Goal: Entertainment & Leisure: Consume media (video, audio)

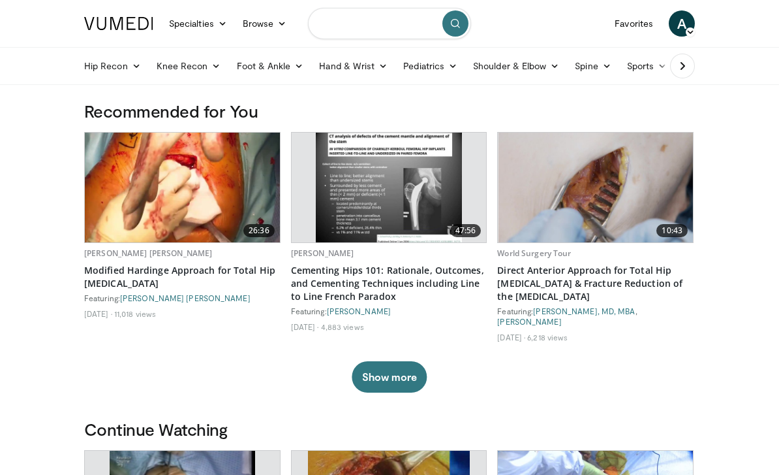
click at [343, 33] on input "Search topics, interventions" at bounding box center [389, 23] width 163 height 31
type input "**********"
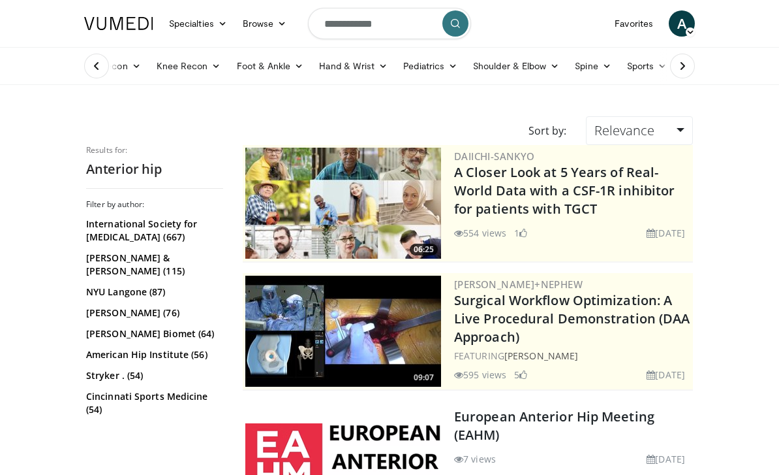
click at [611, 133] on span "Relevance" at bounding box center [625, 130] width 60 height 18
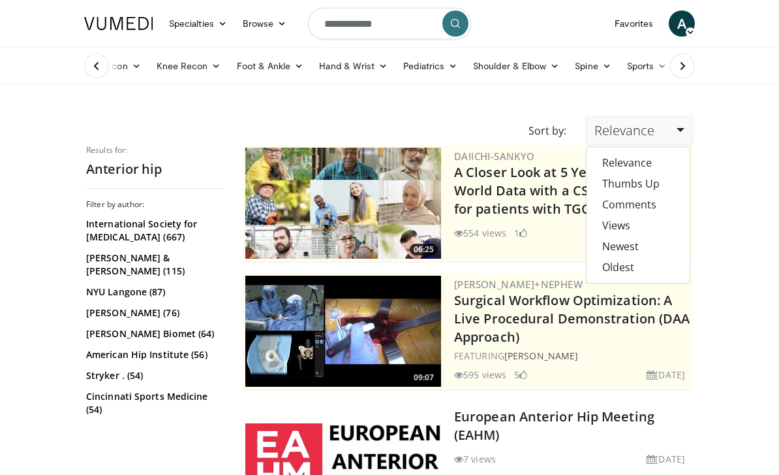
click at [612, 221] on link "Views" at bounding box center [638, 225] width 103 height 21
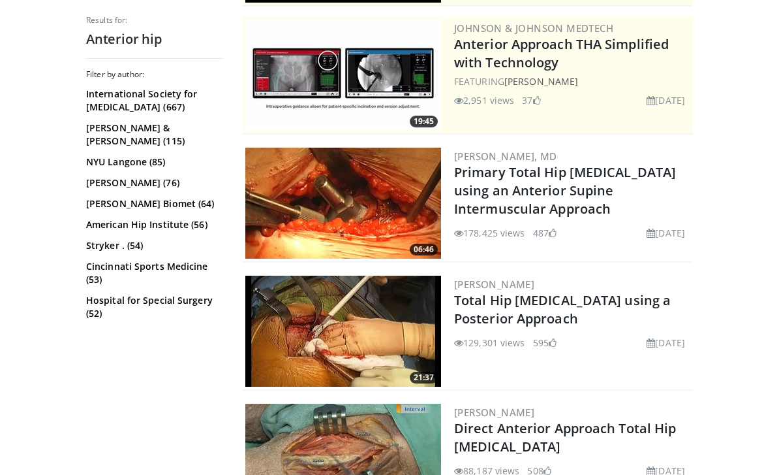
scroll to position [259, 0]
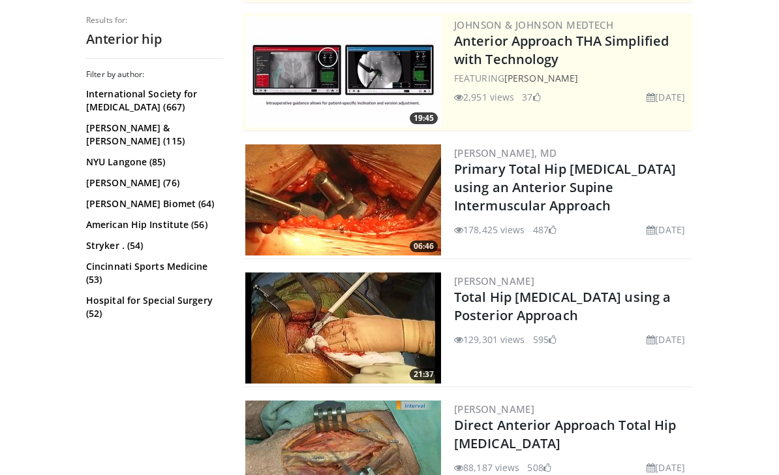
click at [315, 226] on img at bounding box center [343, 199] width 196 height 111
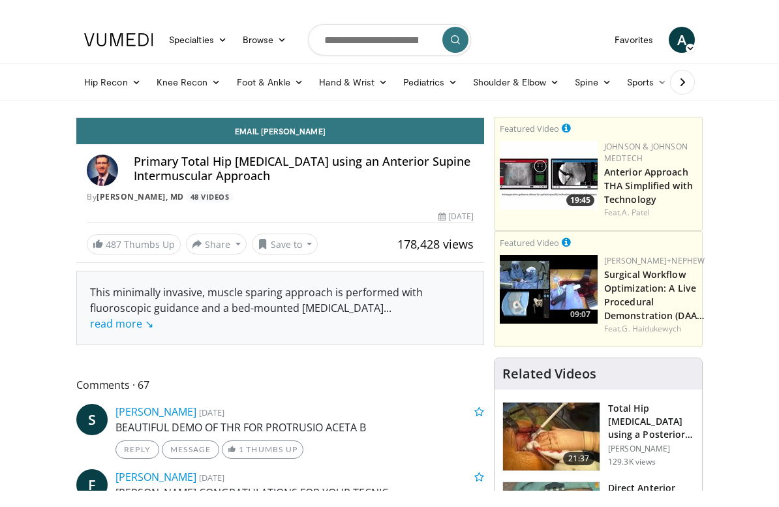
scroll to position [16, 0]
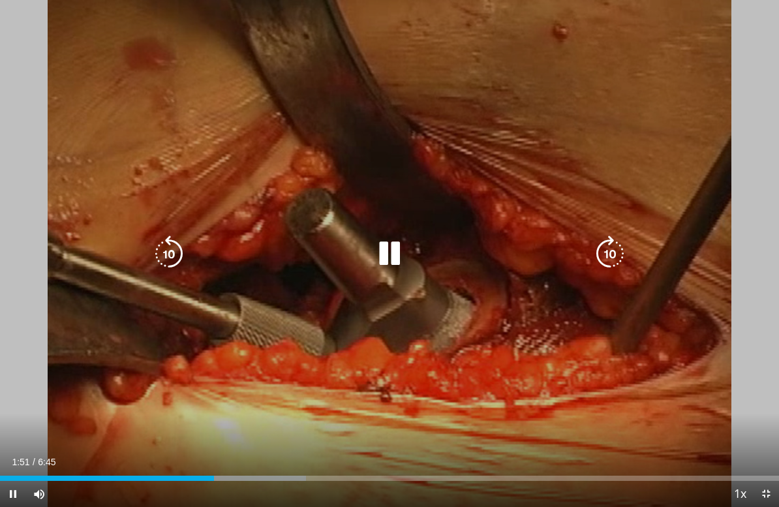
click at [181, 249] on icon "Video Player" at bounding box center [169, 254] width 37 height 37
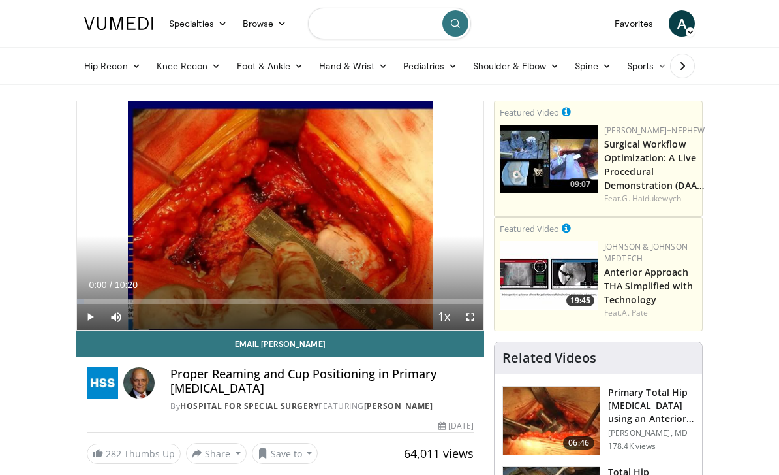
click at [347, 22] on input "Search topics, interventions" at bounding box center [389, 23] width 163 height 31
type input "**********"
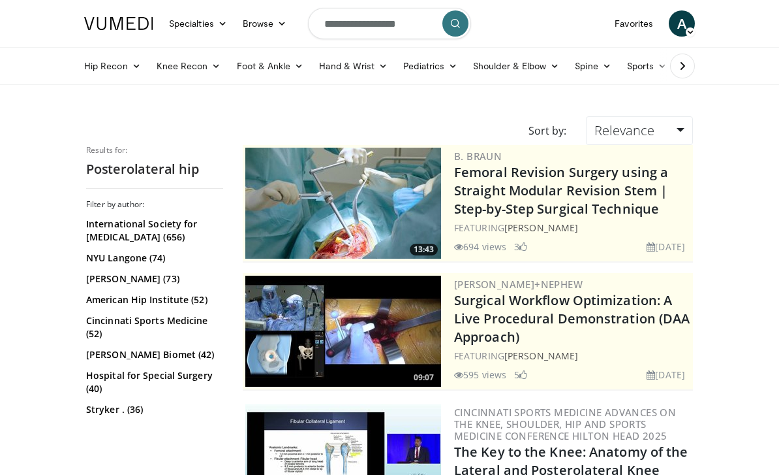
click at [618, 134] on span "Relevance" at bounding box center [625, 130] width 60 height 18
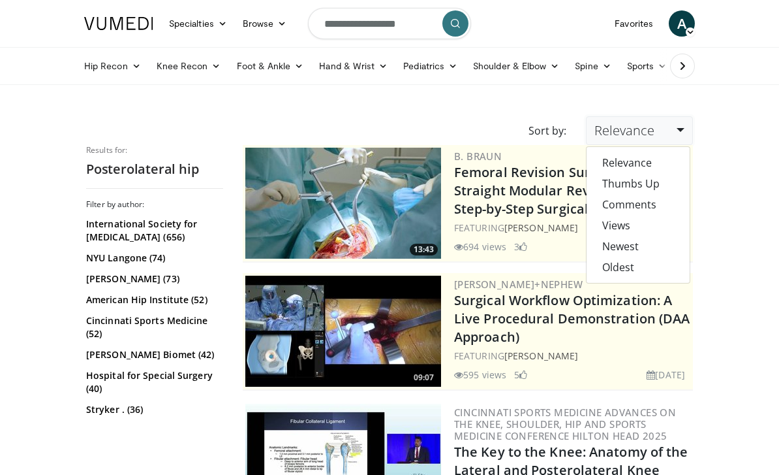
click at [608, 227] on link "Views" at bounding box center [638, 225] width 103 height 21
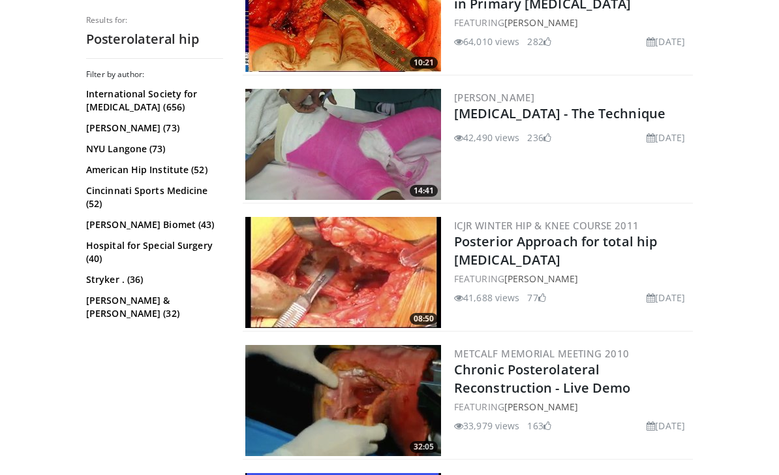
scroll to position [717, 0]
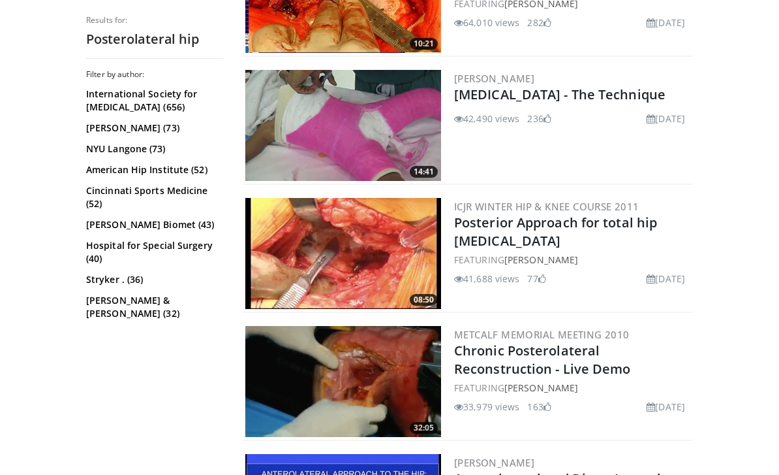
click at [308, 275] on img at bounding box center [343, 253] width 196 height 111
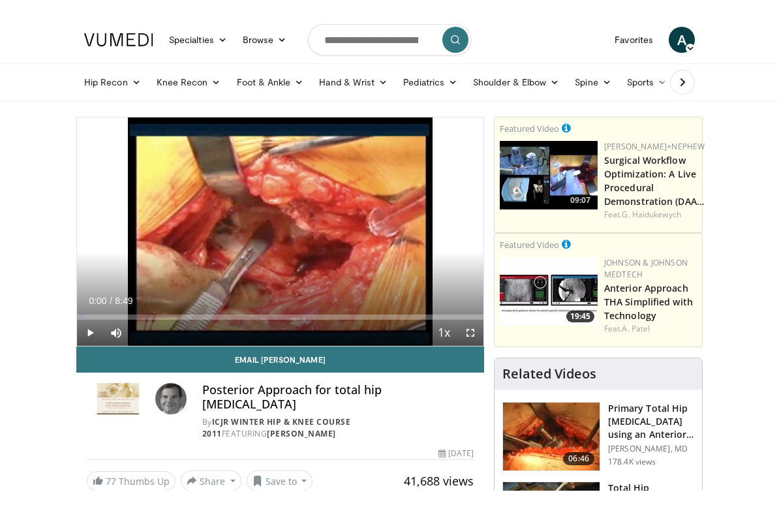
scroll to position [16, 0]
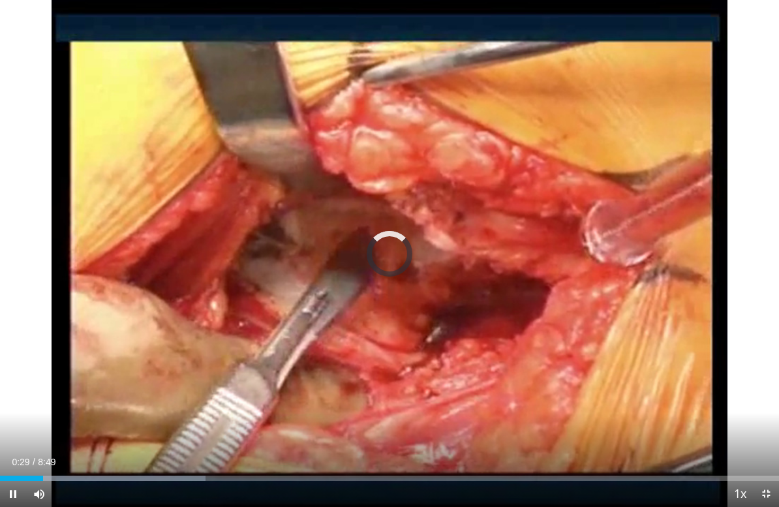
click at [57, 474] on div "Progress Bar" at bounding box center [117, 478] width 176 height 5
click at [72, 474] on div "Progress Bar" at bounding box center [139, 478] width 221 height 5
click at [61, 474] on div "Progress Bar" at bounding box center [36, 478] width 72 height 5
click at [0, 474] on div "Progress Bar" at bounding box center [0, 478] width 0 height 5
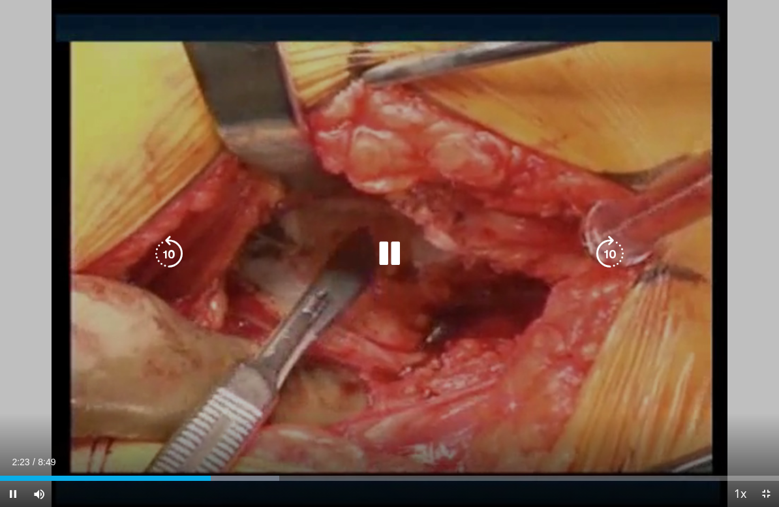
click at [607, 241] on icon "Video Player" at bounding box center [610, 254] width 37 height 37
click at [613, 250] on icon "Video Player" at bounding box center [610, 254] width 37 height 37
click at [606, 252] on icon "Video Player" at bounding box center [610, 254] width 37 height 37
click at [613, 250] on icon "Video Player" at bounding box center [610, 254] width 37 height 37
